Goal: Information Seeking & Learning: Learn about a topic

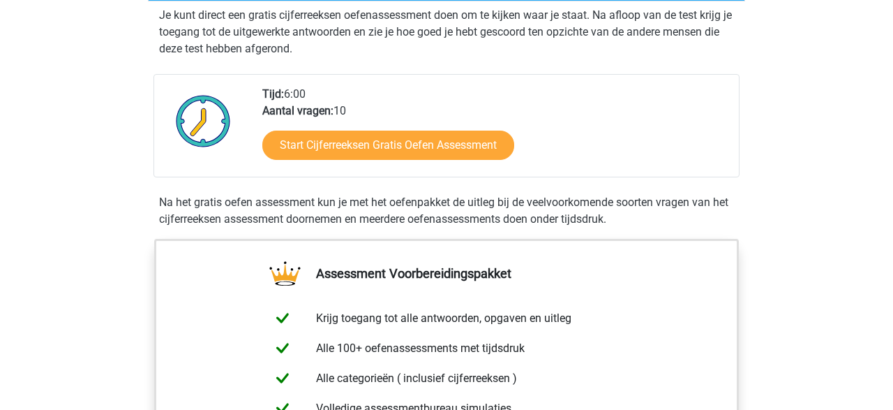
scroll to position [288, 0]
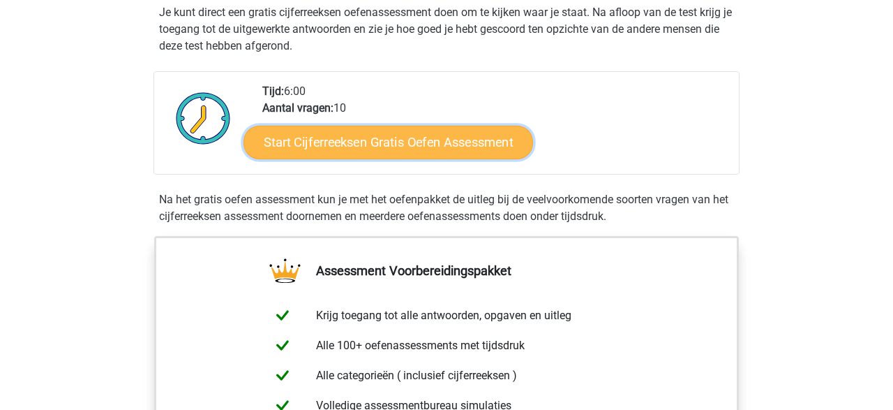
click at [401, 156] on link "Start Cijferreeksen Gratis Oefen Assessment" at bounding box center [389, 142] width 290 height 34
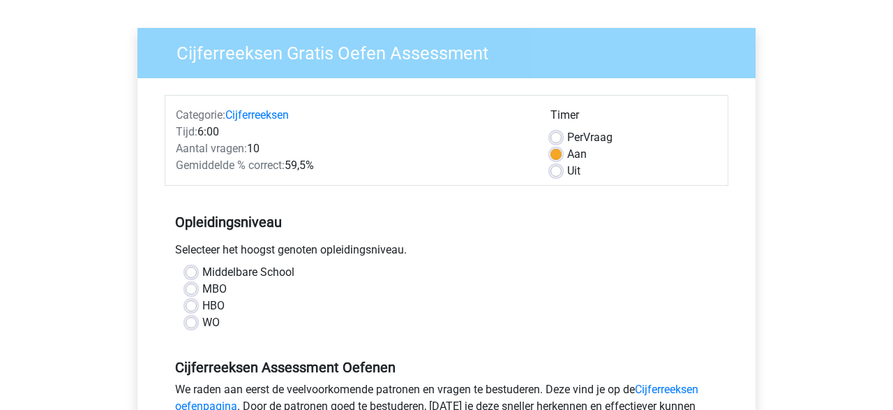
scroll to position [103, 0]
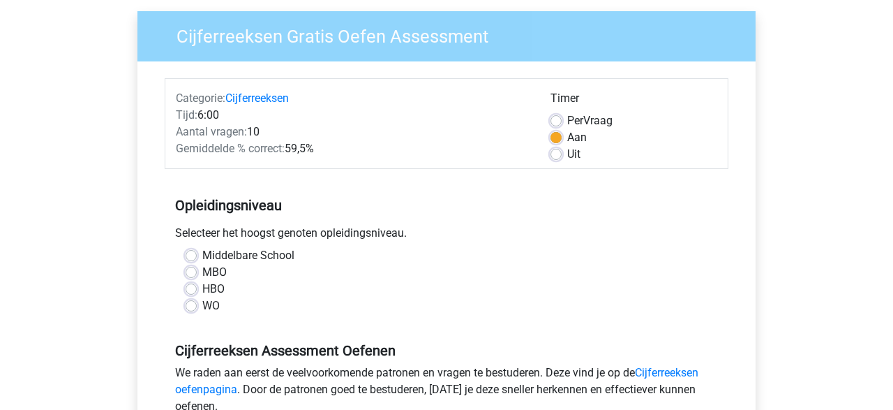
click at [198, 304] on div "WO" at bounding box center [447, 305] width 522 height 17
click at [202, 302] on label "WO" at bounding box center [210, 305] width 17 height 17
click at [189, 302] on input "WO" at bounding box center [191, 304] width 11 height 14
radio input "true"
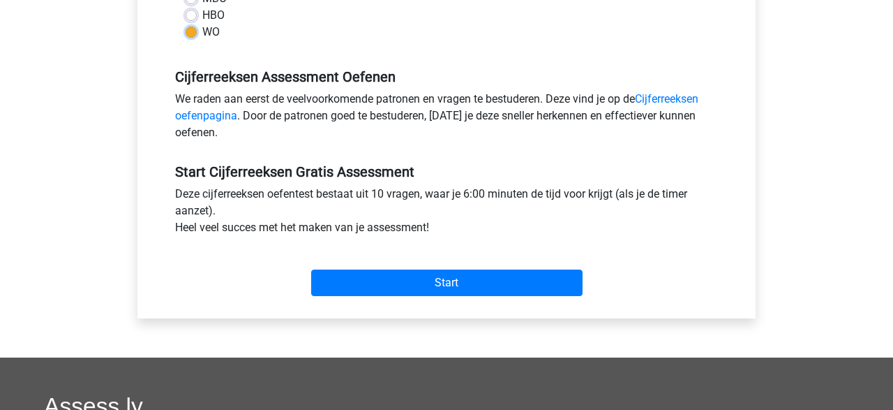
scroll to position [376, 0]
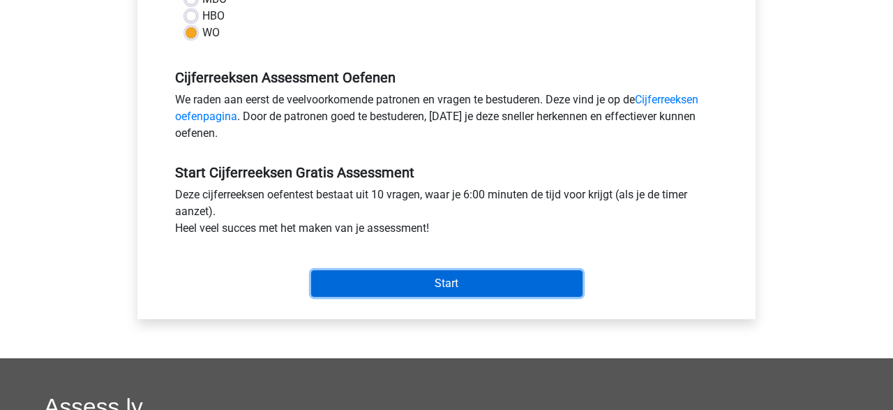
click at [442, 278] on input "Start" at bounding box center [446, 283] width 271 height 27
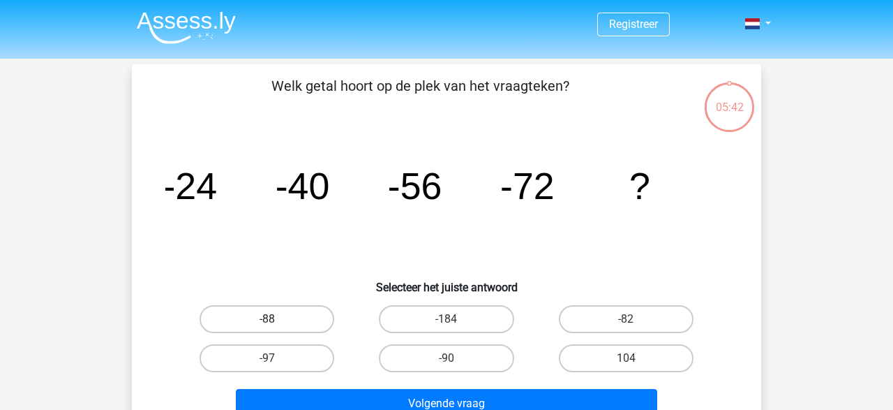
click at [267, 315] on label "-88" at bounding box center [267, 319] width 135 height 28
click at [267, 319] on input "-88" at bounding box center [271, 323] width 9 height 9
radio input "true"
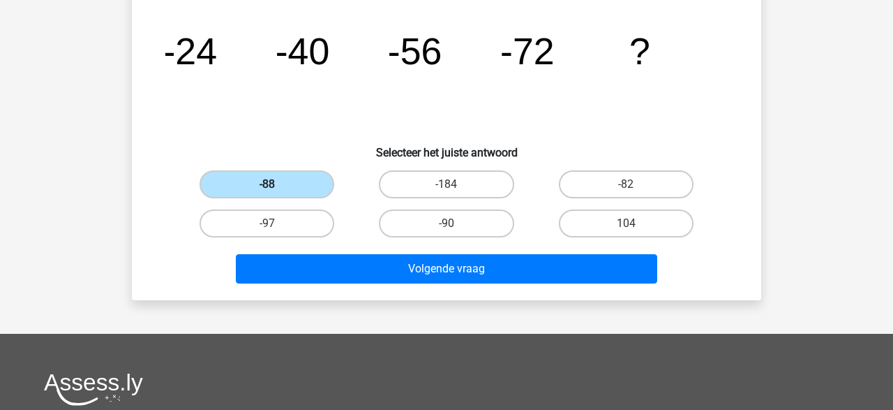
scroll to position [135, 0]
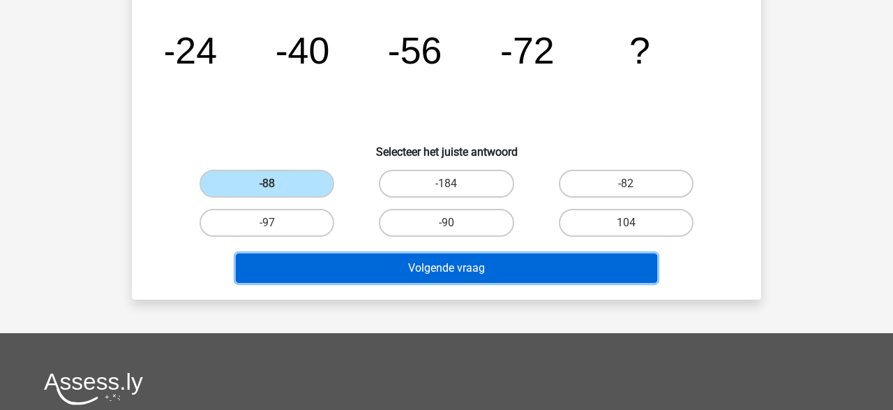
click at [491, 275] on button "Volgende vraag" at bounding box center [447, 267] width 422 height 29
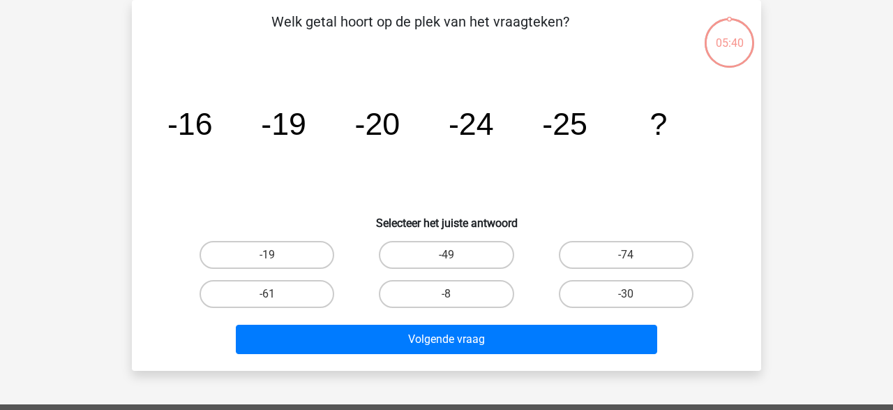
scroll to position [64, 0]
click at [629, 302] on input "-30" at bounding box center [630, 298] width 9 height 9
radio input "true"
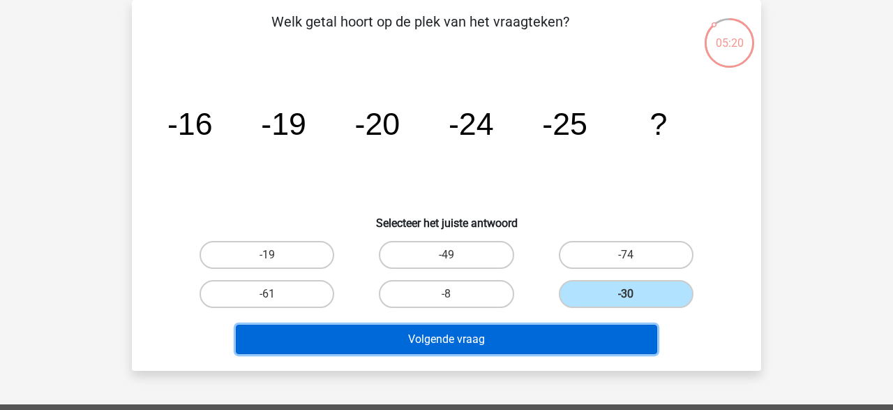
click at [481, 332] on button "Volgende vraag" at bounding box center [447, 339] width 422 height 29
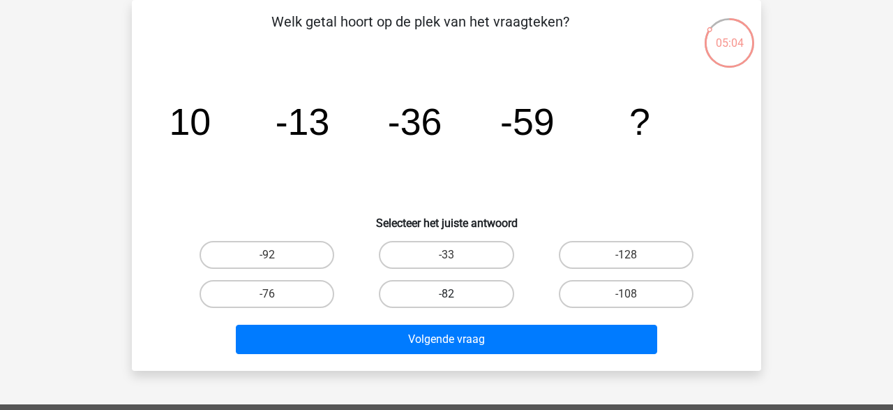
click at [467, 288] on label "-82" at bounding box center [446, 294] width 135 height 28
click at [456, 294] on input "-82" at bounding box center [451, 298] width 9 height 9
radio input "true"
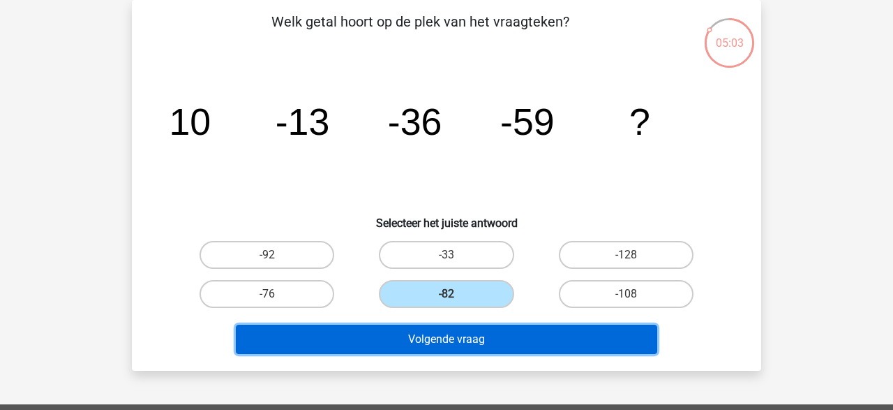
click at [440, 344] on button "Volgende vraag" at bounding box center [447, 339] width 422 height 29
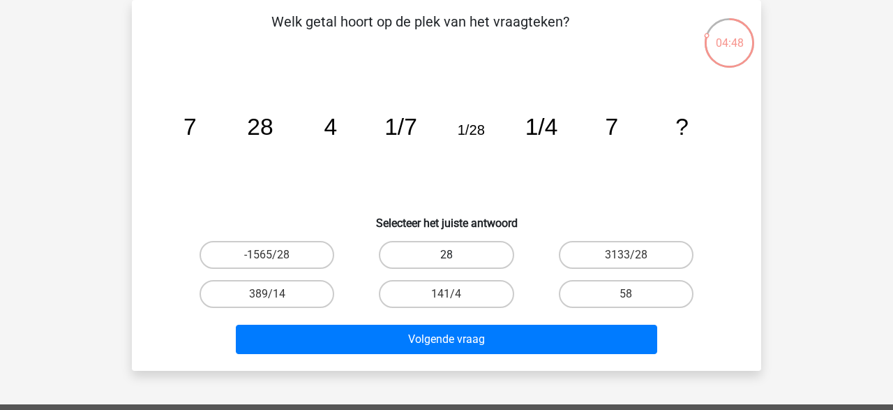
click at [447, 245] on label "28" at bounding box center [446, 255] width 135 height 28
click at [447, 255] on input "28" at bounding box center [451, 259] width 9 height 9
radio input "true"
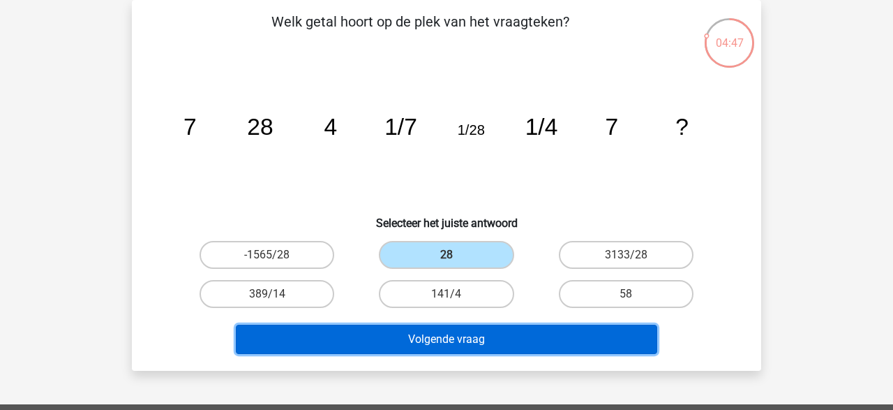
click at [439, 342] on button "Volgende vraag" at bounding box center [447, 339] width 422 height 29
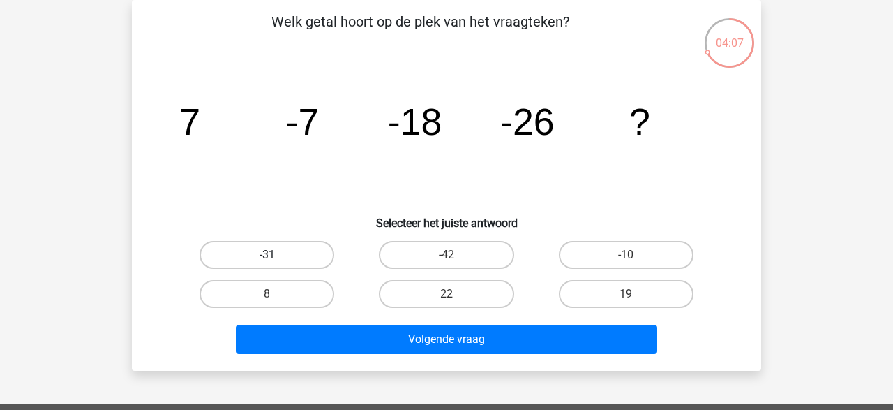
click at [267, 253] on label "-31" at bounding box center [267, 255] width 135 height 28
click at [267, 255] on input "-31" at bounding box center [271, 259] width 9 height 9
radio input "true"
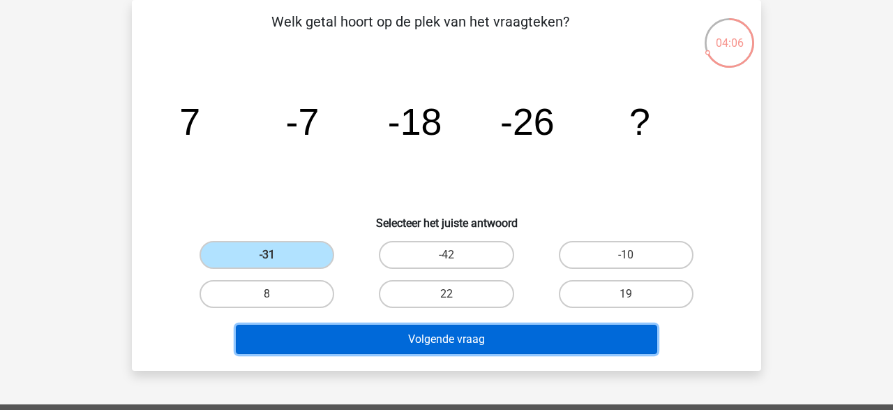
click at [466, 331] on button "Volgende vraag" at bounding box center [447, 339] width 422 height 29
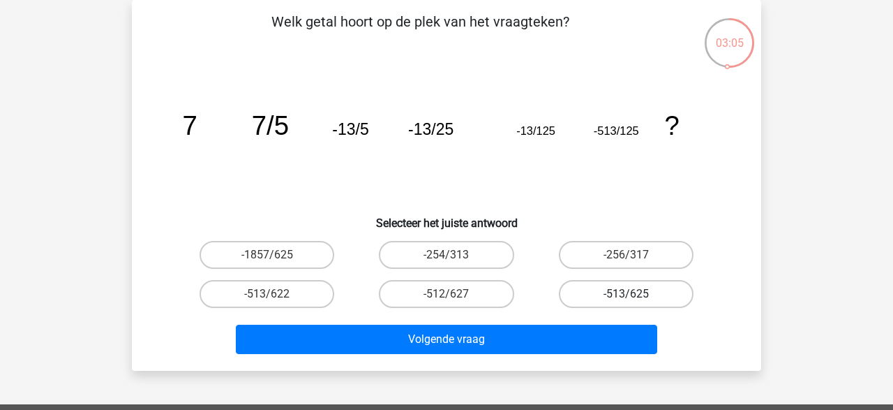
click at [618, 297] on label "-513/625" at bounding box center [626, 294] width 135 height 28
click at [626, 297] on input "-513/625" at bounding box center [630, 298] width 9 height 9
radio input "true"
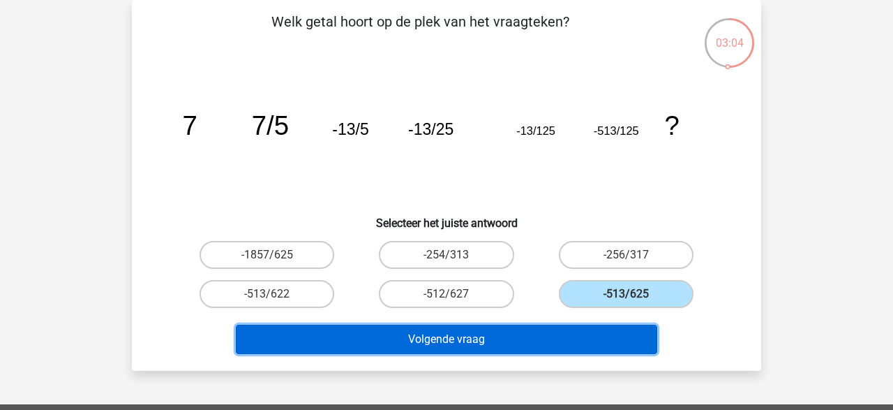
click at [510, 343] on button "Volgende vraag" at bounding box center [447, 339] width 422 height 29
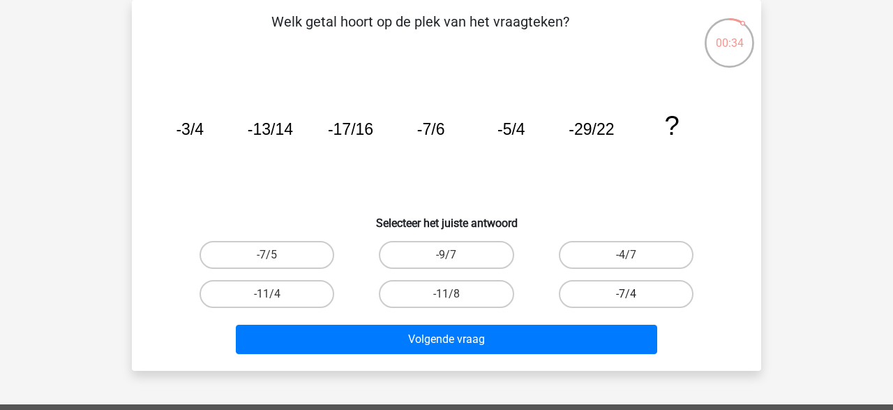
click at [622, 299] on label "-7/4" at bounding box center [626, 294] width 135 height 28
click at [626, 299] on input "-7/4" at bounding box center [630, 298] width 9 height 9
radio input "true"
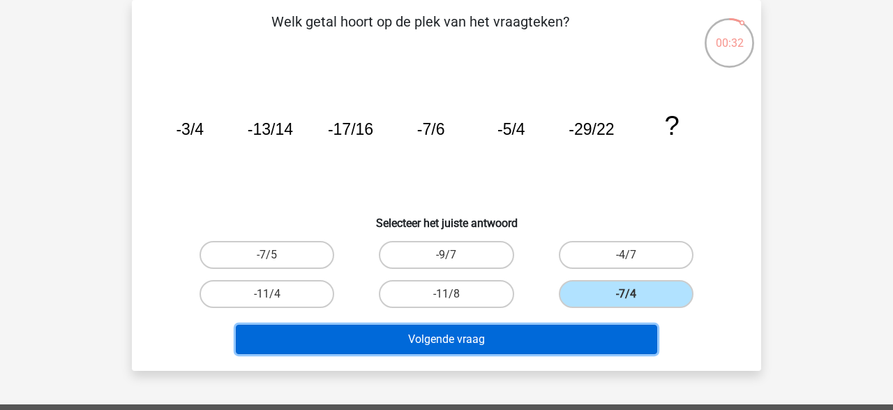
click at [507, 332] on button "Volgende vraag" at bounding box center [447, 339] width 422 height 29
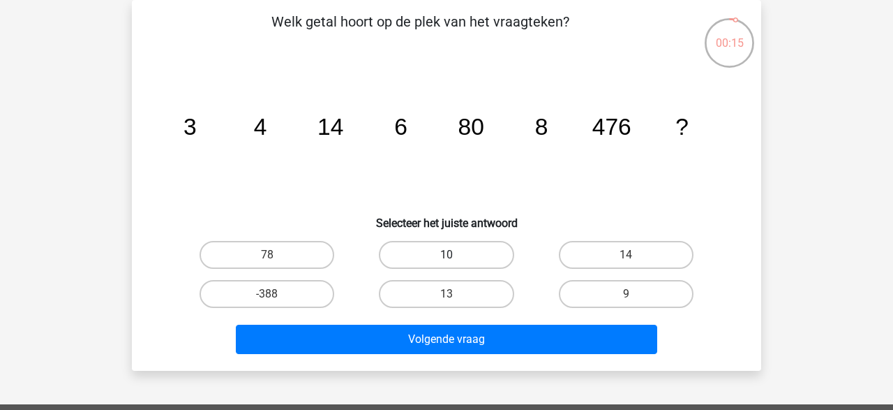
click at [443, 262] on label "10" at bounding box center [446, 255] width 135 height 28
click at [447, 262] on input "10" at bounding box center [451, 259] width 9 height 9
radio input "true"
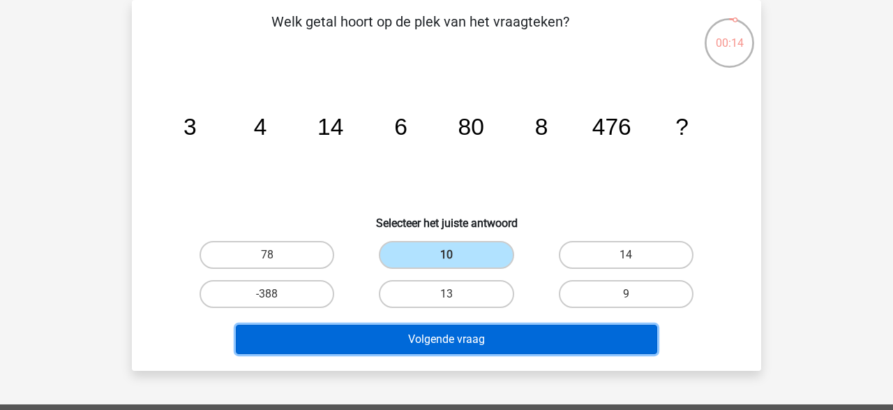
click at [432, 345] on button "Volgende vraag" at bounding box center [447, 339] width 422 height 29
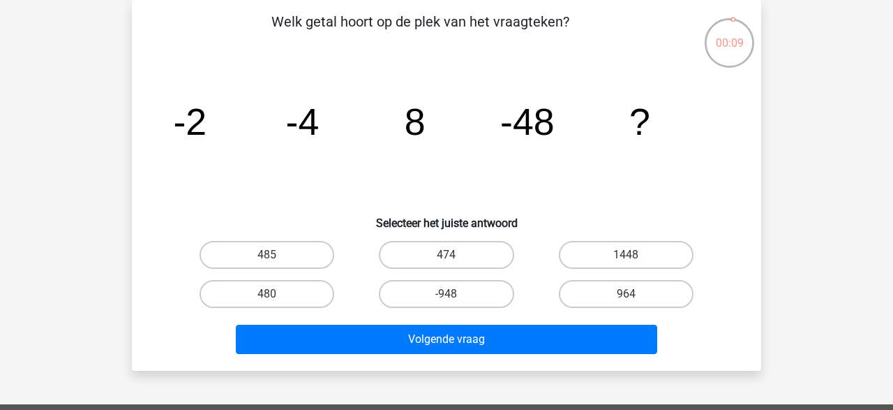
scroll to position [57, 0]
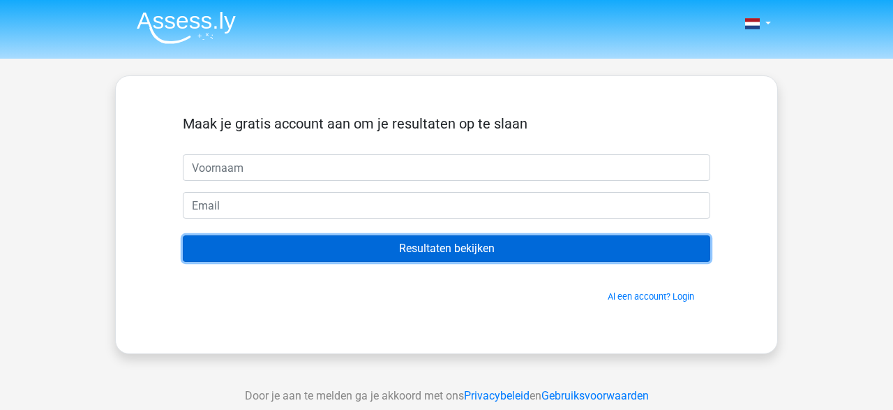
click at [464, 258] on input "Resultaten bekijken" at bounding box center [447, 248] width 528 height 27
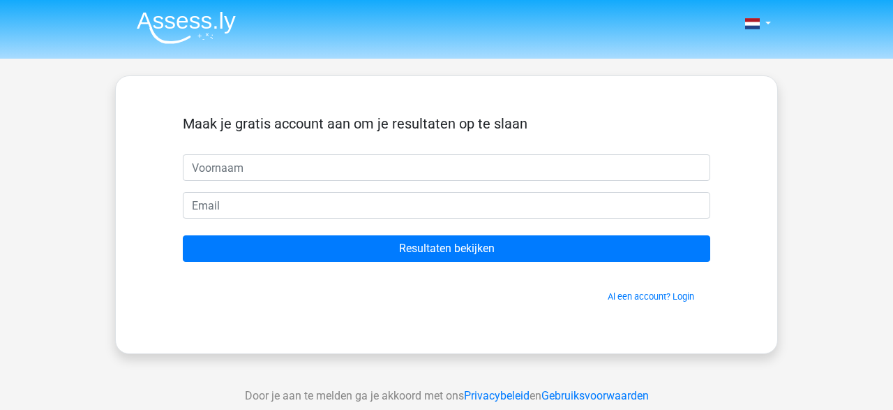
click at [294, 306] on div "Maak je gratis account aan om je resultaten op te slaan Resultaten bekijken Al …" at bounding box center [446, 215] width 595 height 210
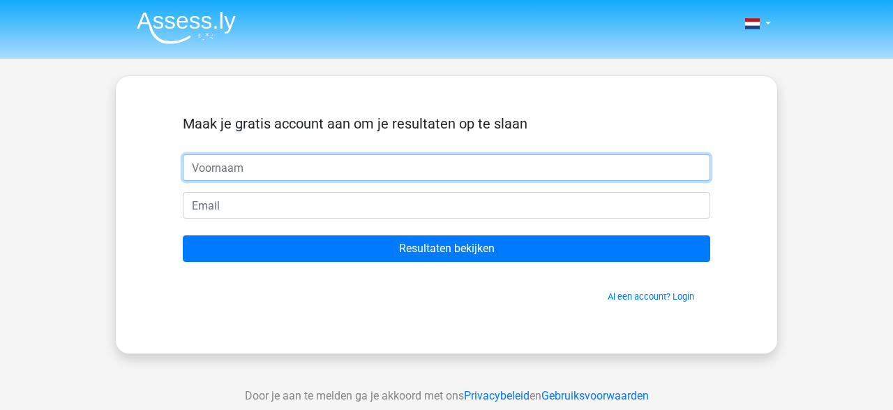
click at [237, 162] on input "text" at bounding box center [447, 167] width 528 height 27
type input "sebas"
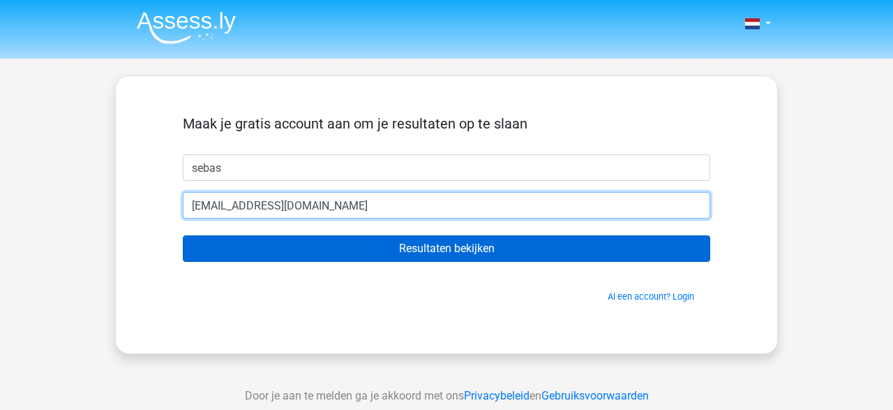
type input "[EMAIL_ADDRESS][DOMAIN_NAME]"
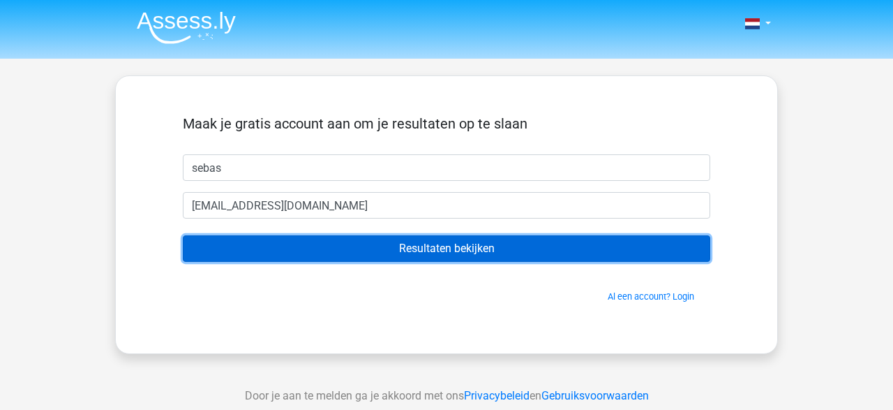
click at [450, 248] on input "Resultaten bekijken" at bounding box center [447, 248] width 528 height 27
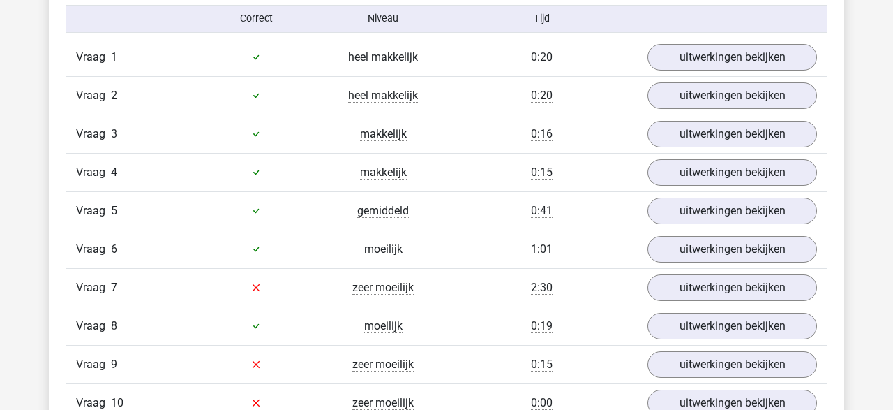
scroll to position [1150, 0]
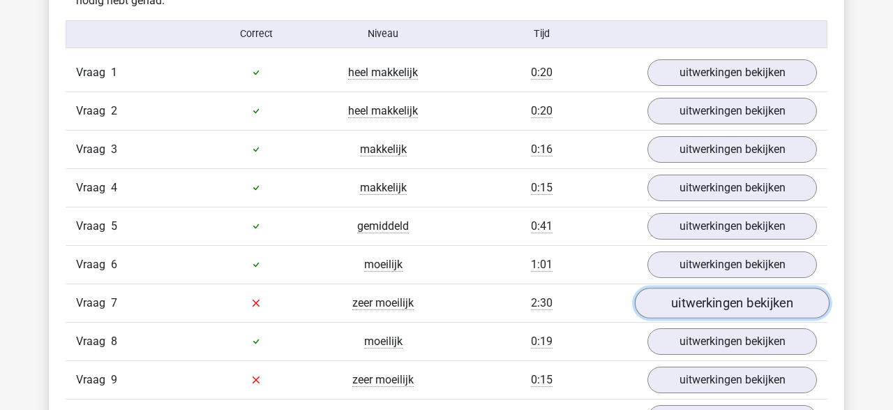
click at [722, 295] on link "uitwerkingen bekijken" at bounding box center [732, 303] width 195 height 31
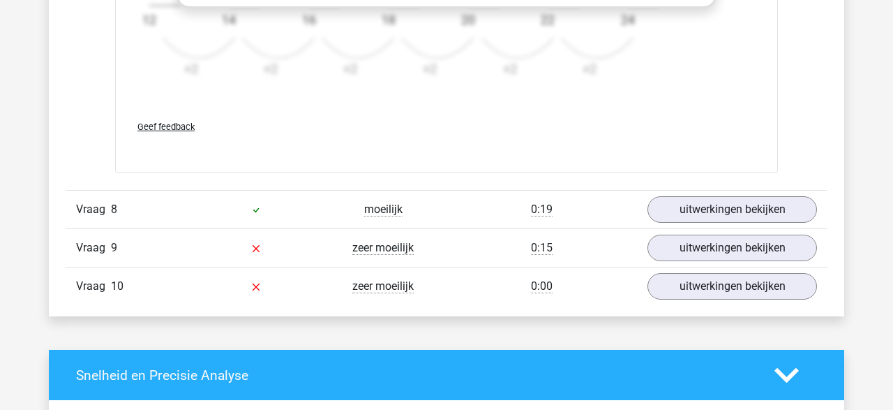
scroll to position [2195, 0]
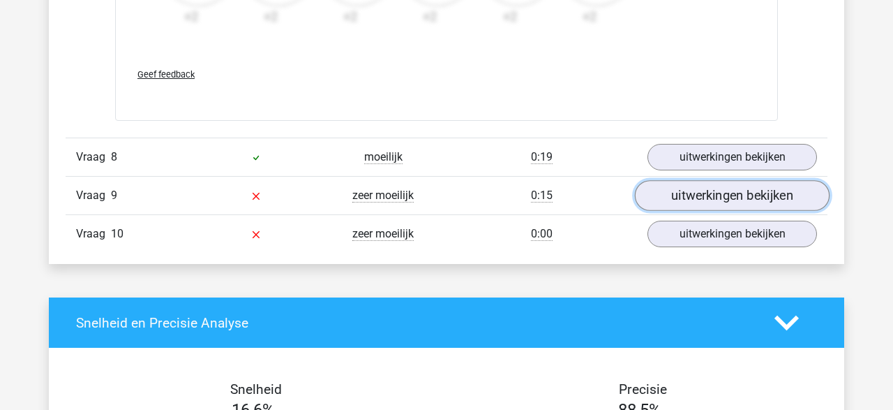
click at [731, 186] on link "uitwerkingen bekijken" at bounding box center [732, 195] width 195 height 31
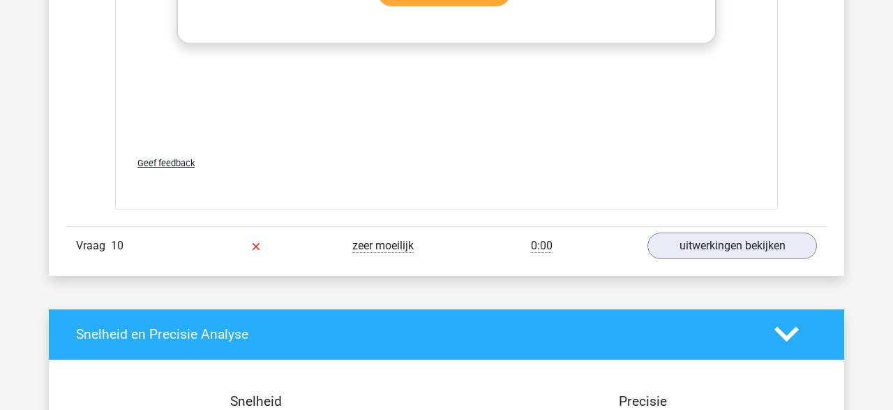
scroll to position [3082, 0]
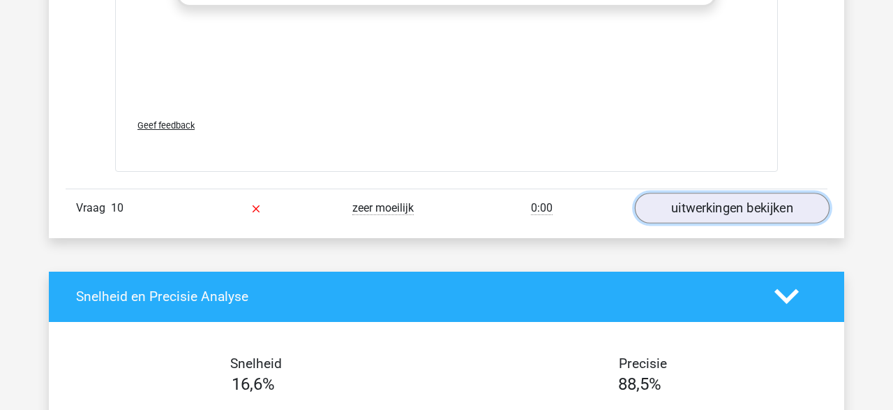
click at [743, 194] on link "uitwerkingen bekijken" at bounding box center [732, 208] width 195 height 31
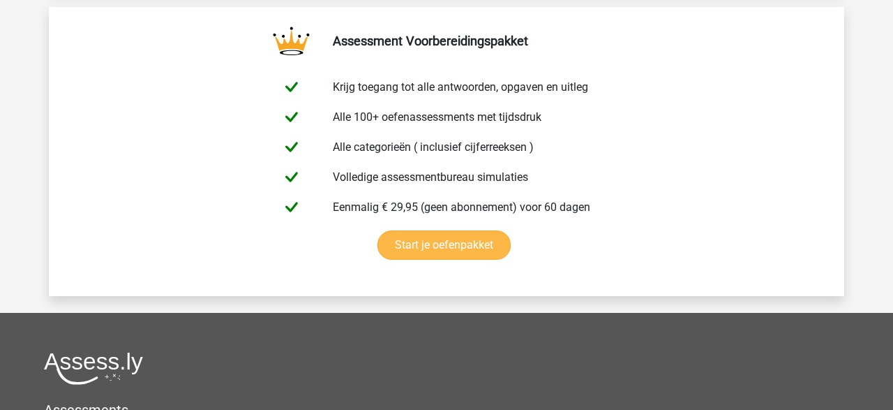
scroll to position [4992, 0]
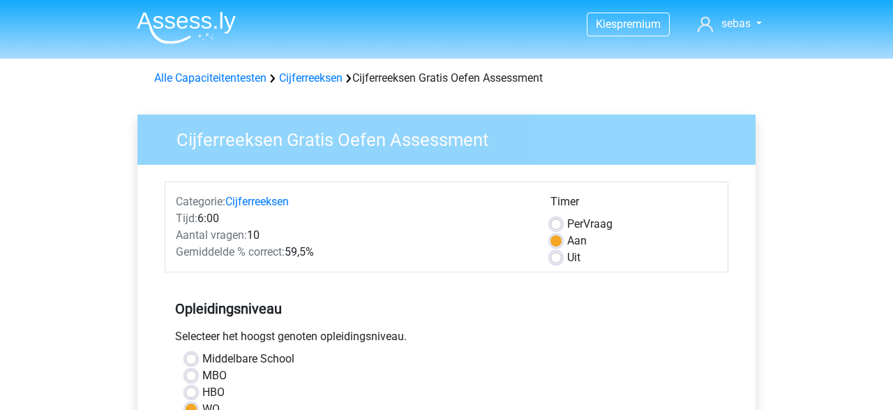
scroll to position [376, 0]
